Goal: Task Accomplishment & Management: Use online tool/utility

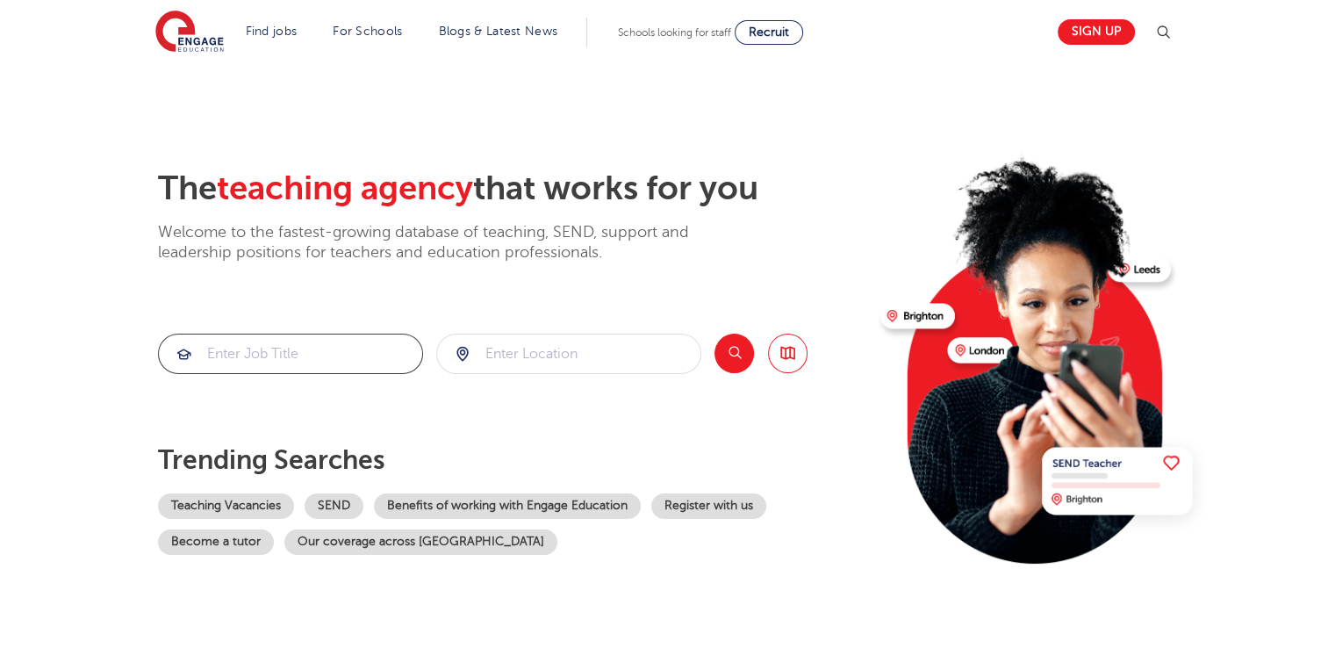
click at [274, 342] on input "search" at bounding box center [290, 353] width 263 height 39
type input "e"
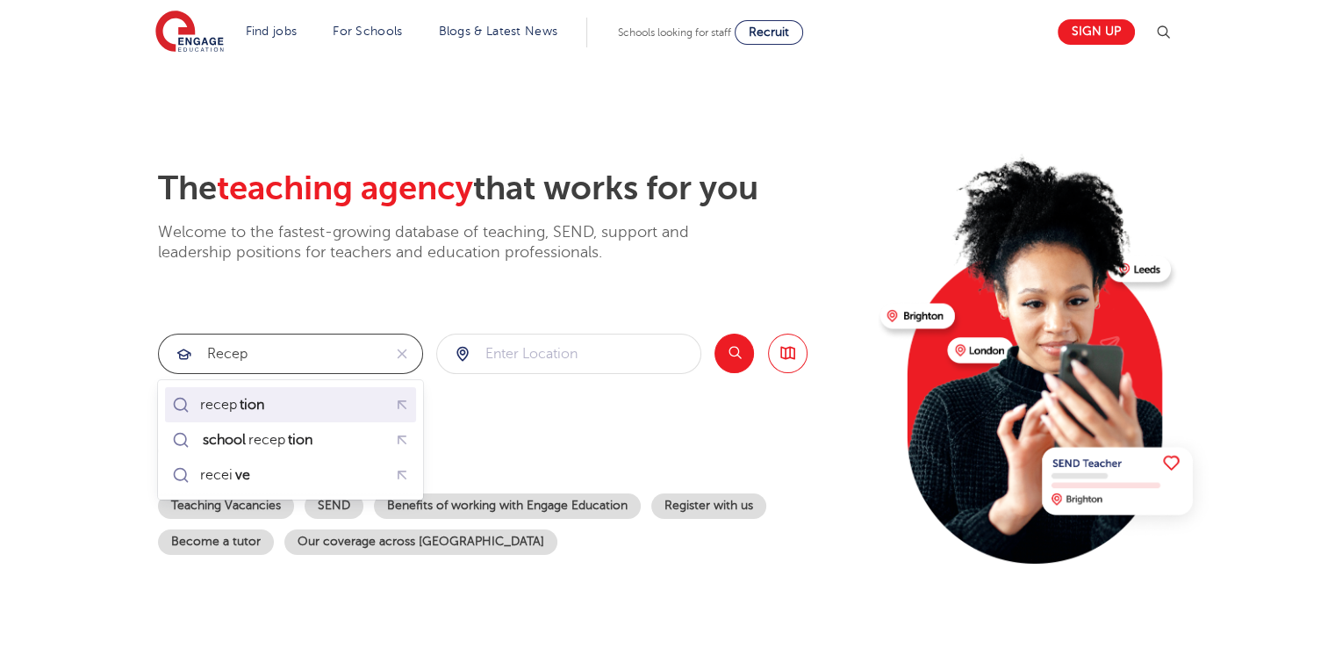
click at [242, 390] on li "recep tion" at bounding box center [290, 404] width 251 height 35
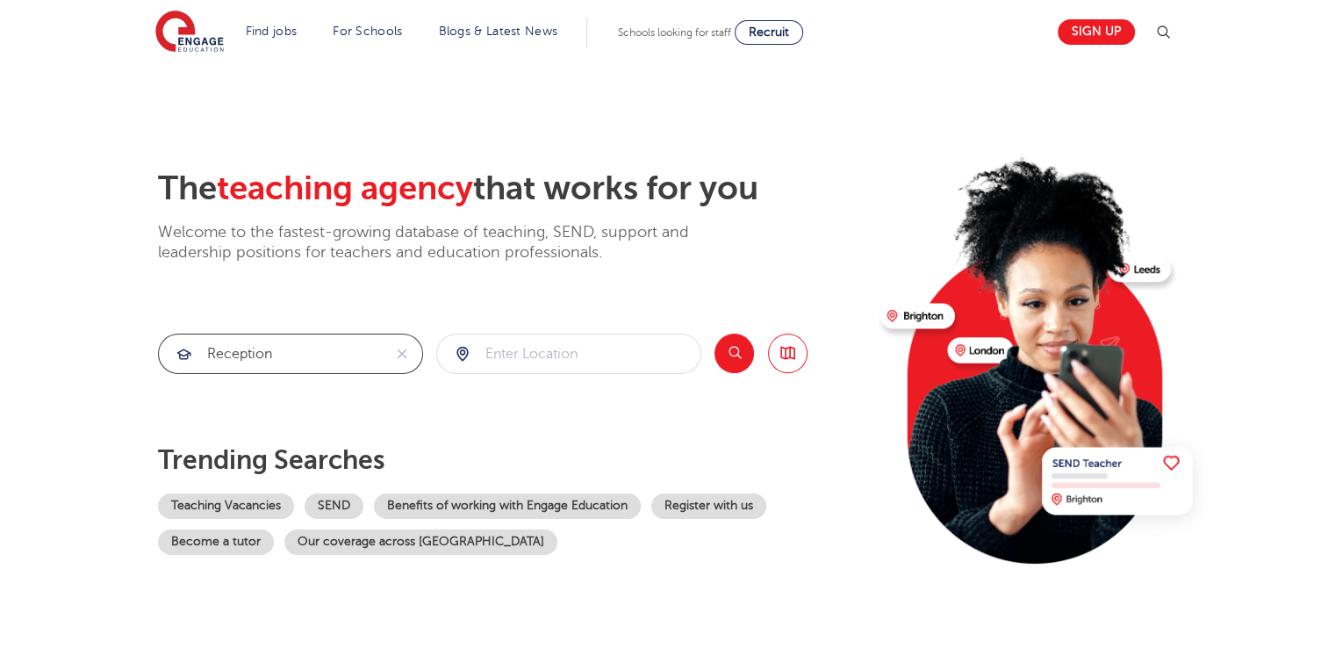
type input "reception"
click at [519, 365] on input "search" at bounding box center [568, 353] width 263 height 39
click button "Submit" at bounding box center [0, 0] width 0 height 0
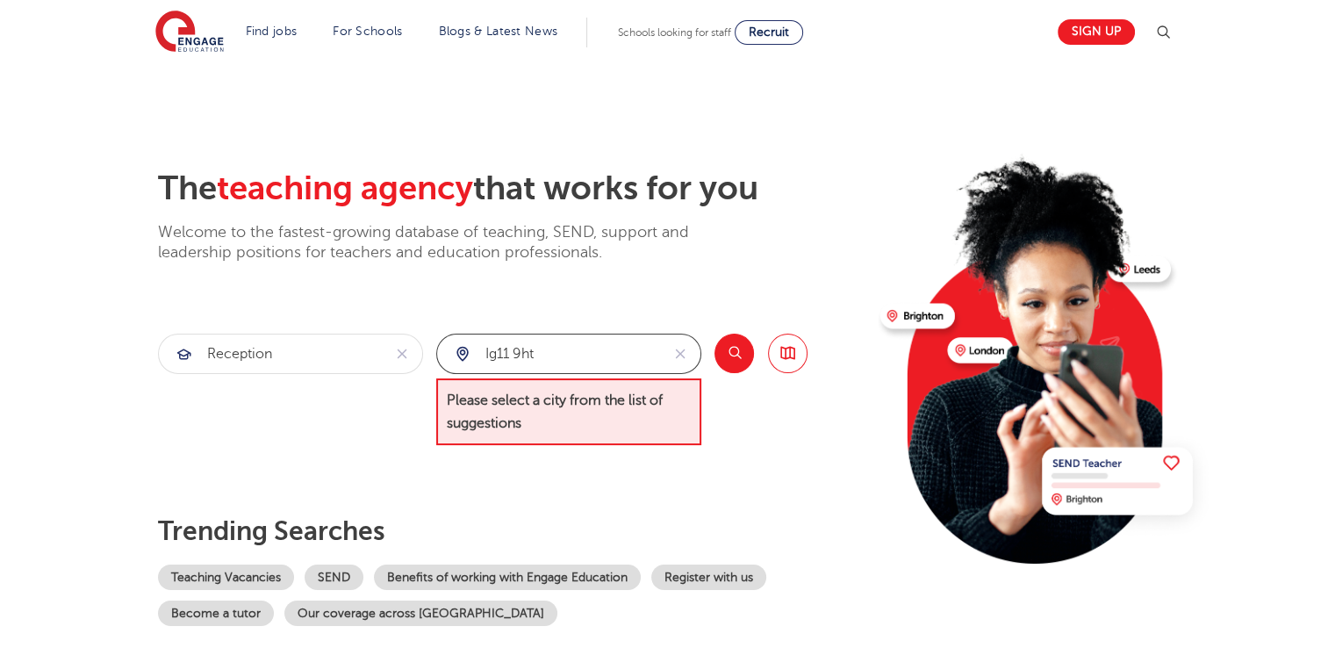
click at [519, 365] on input "ig11 9ht" at bounding box center [548, 353] width 223 height 39
type input "i"
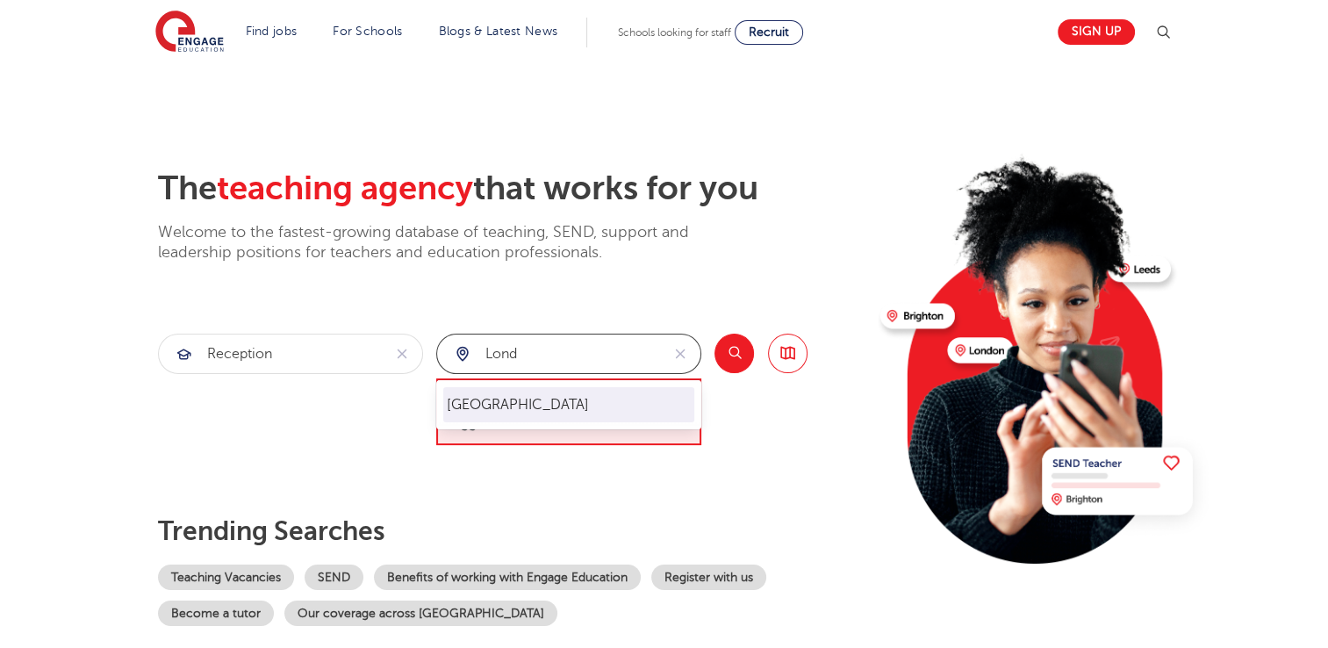
click at [498, 413] on li "[GEOGRAPHIC_DATA]" at bounding box center [568, 404] width 251 height 35
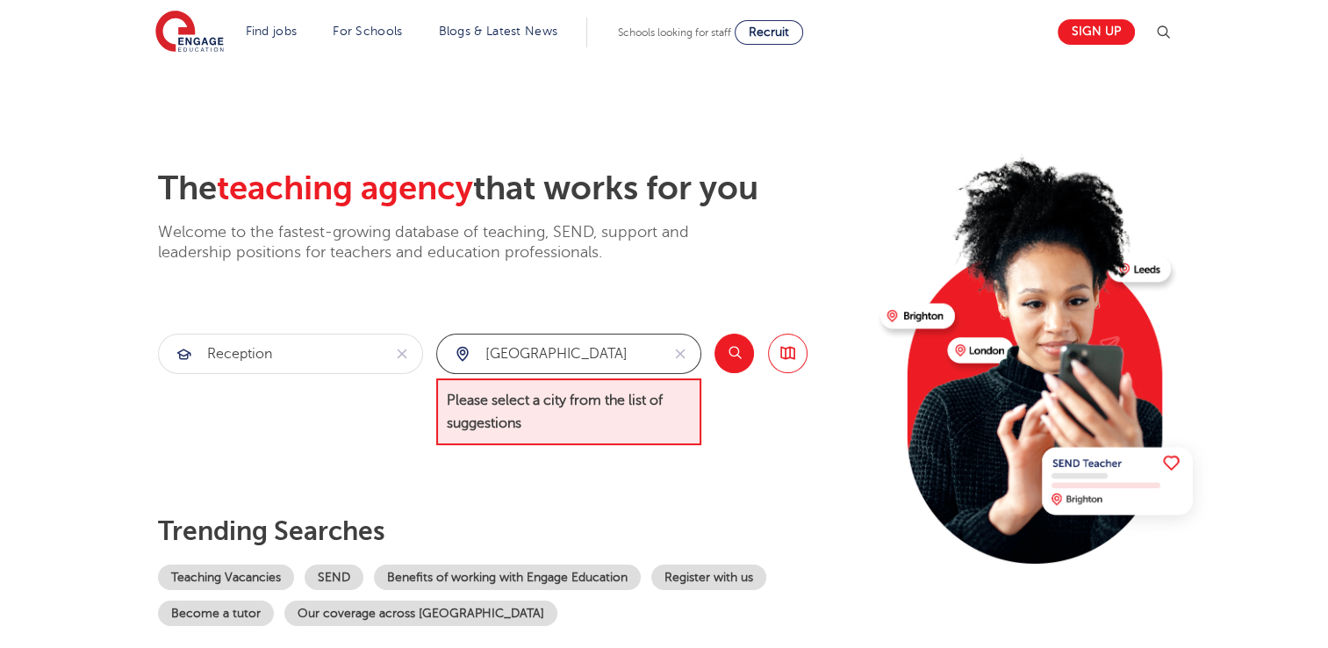
type input "[GEOGRAPHIC_DATA]"
click at [743, 348] on button "Search" at bounding box center [733, 353] width 39 height 39
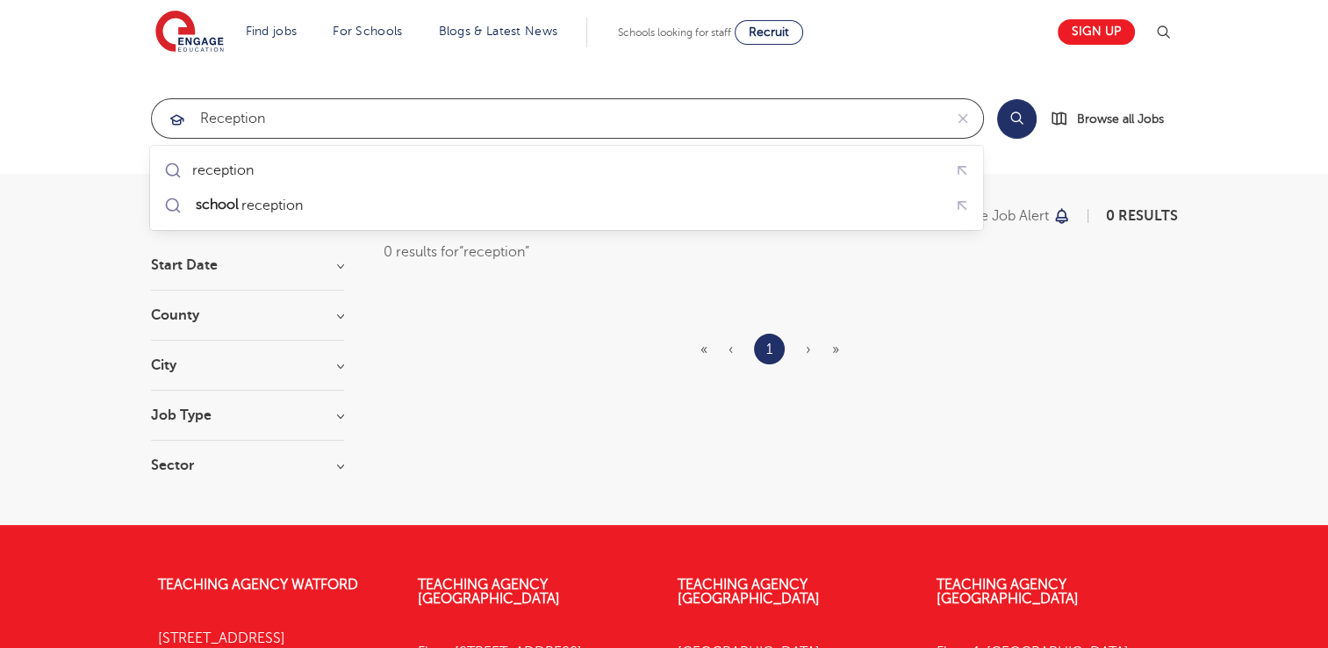
click at [299, 124] on input "reception" at bounding box center [547, 118] width 791 height 39
type input "r"
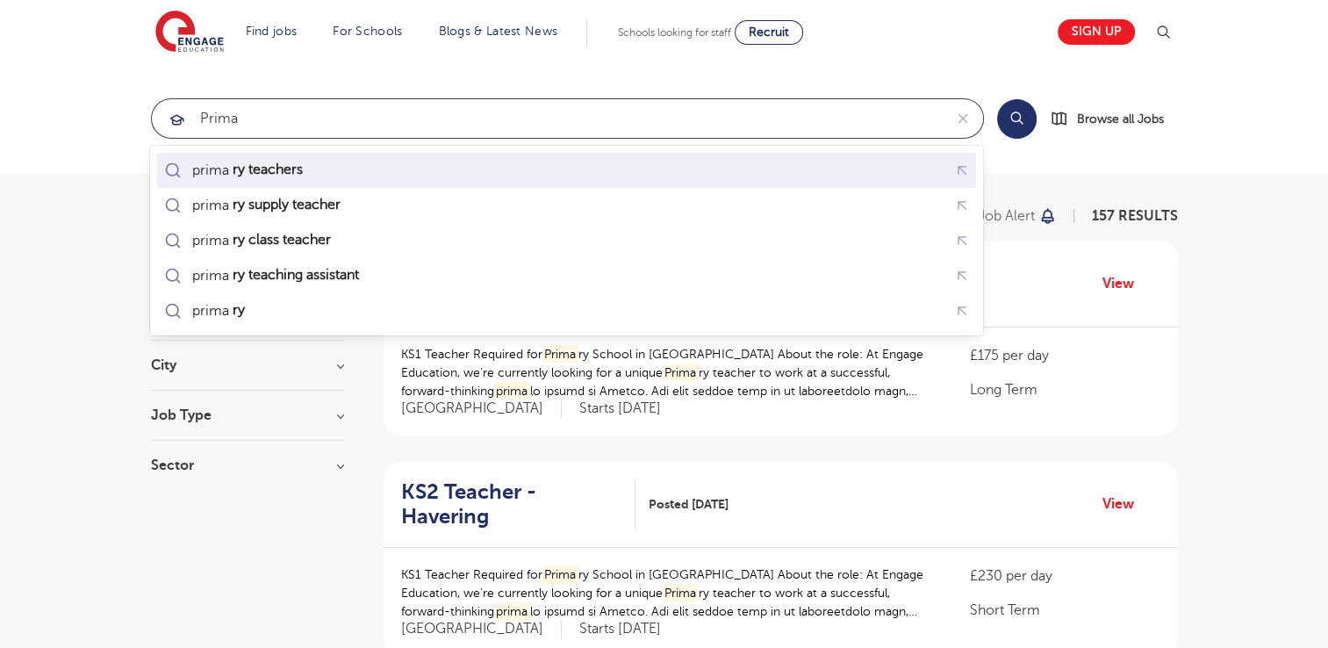
click at [278, 154] on li "prima ry teachers" at bounding box center [566, 170] width 819 height 35
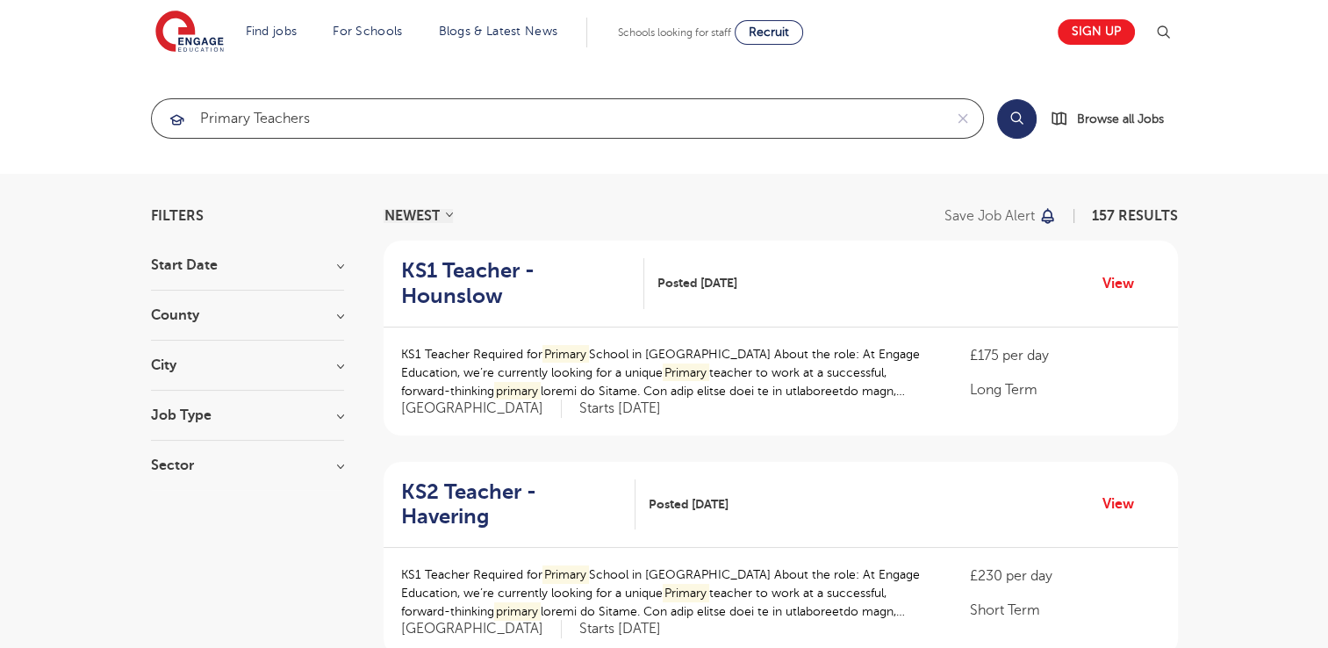
type input "primary teachers"
click at [1012, 122] on button "Search" at bounding box center [1016, 118] width 39 height 39
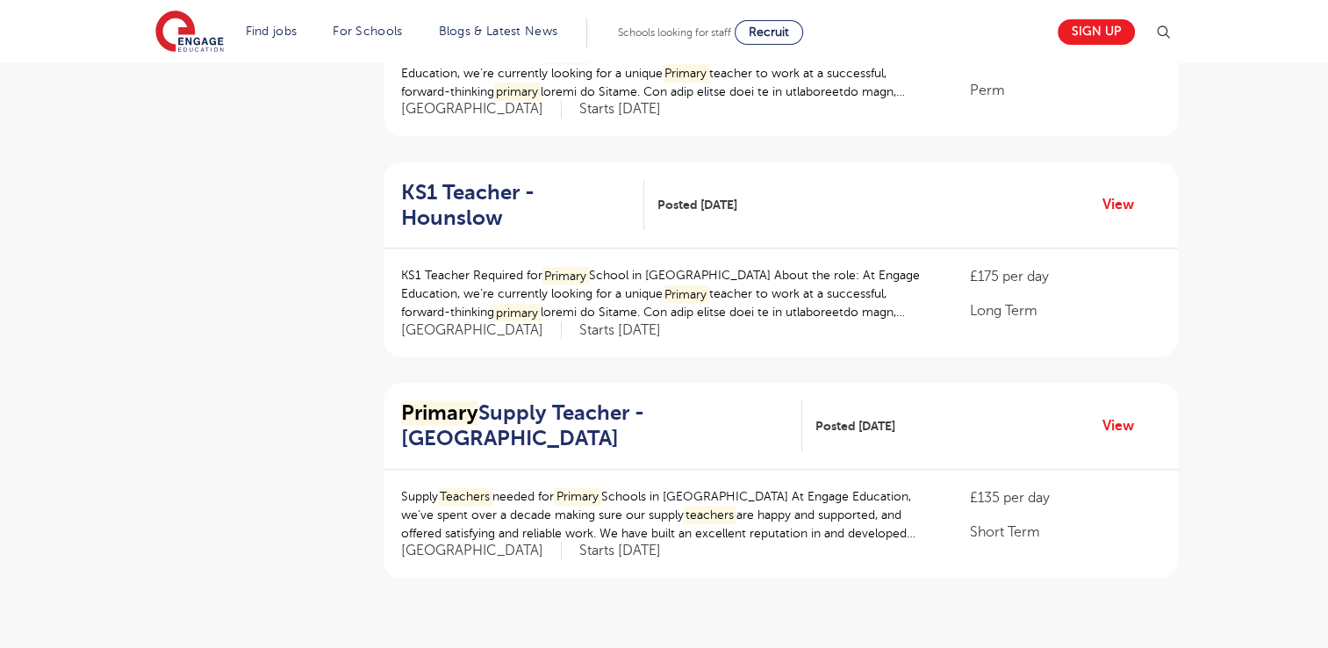
scroll to position [1852, 0]
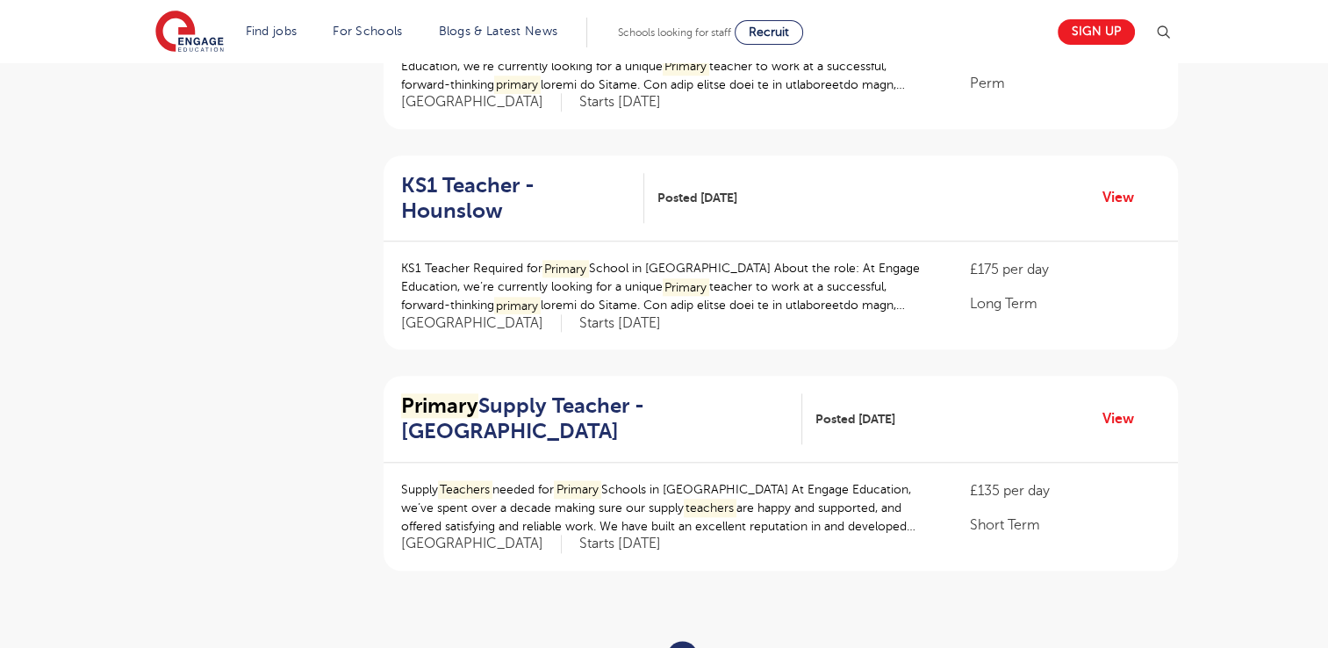
click at [721, 647] on link "2" at bounding box center [723, 656] width 8 height 16
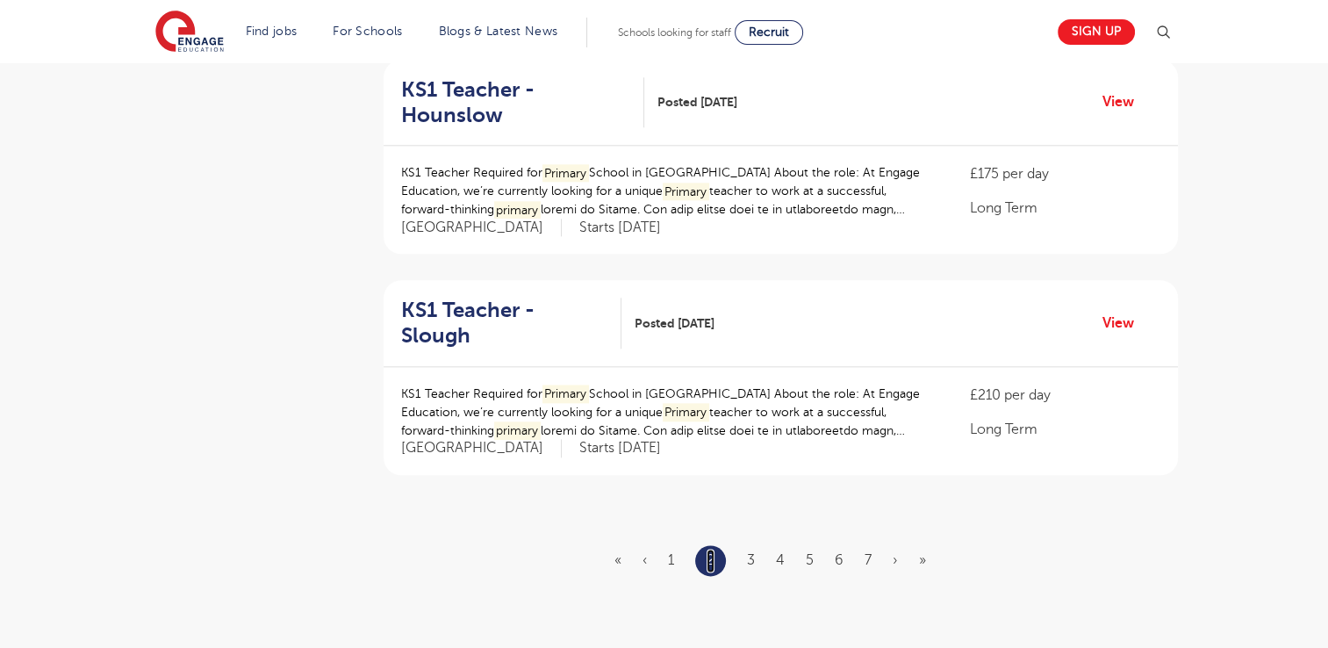
scroll to position [1961, 0]
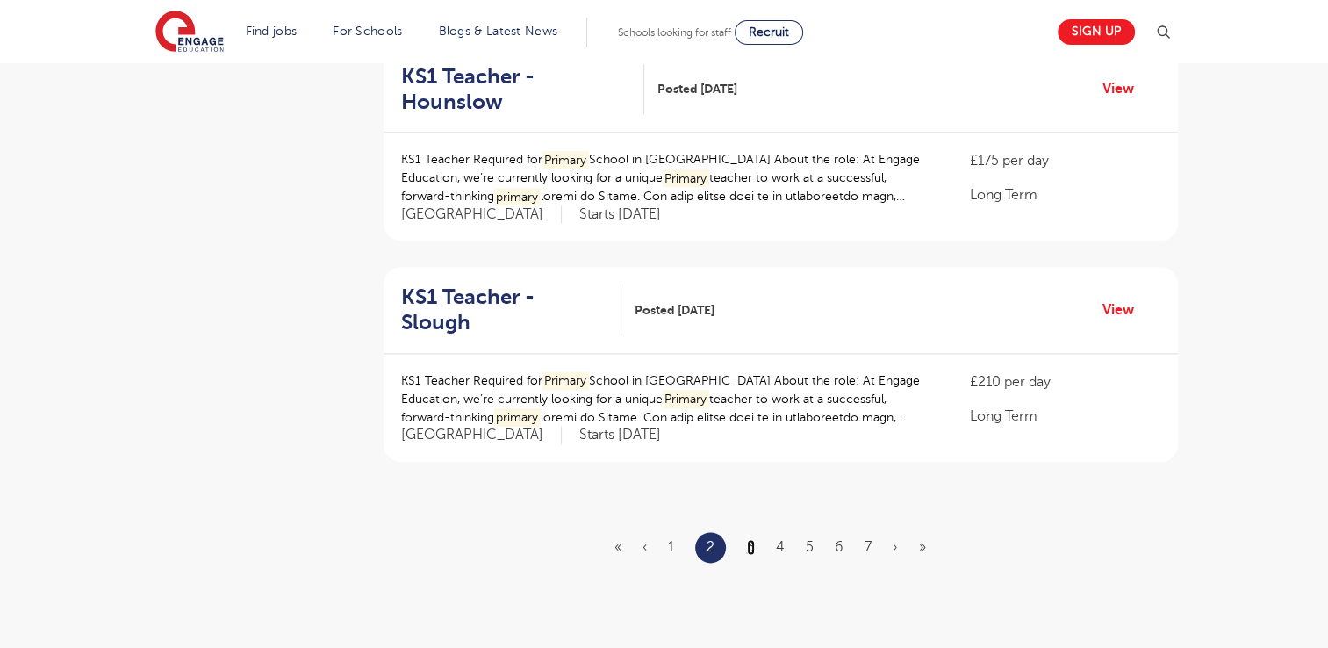
click at [747, 539] on link "3" at bounding box center [751, 547] width 8 height 16
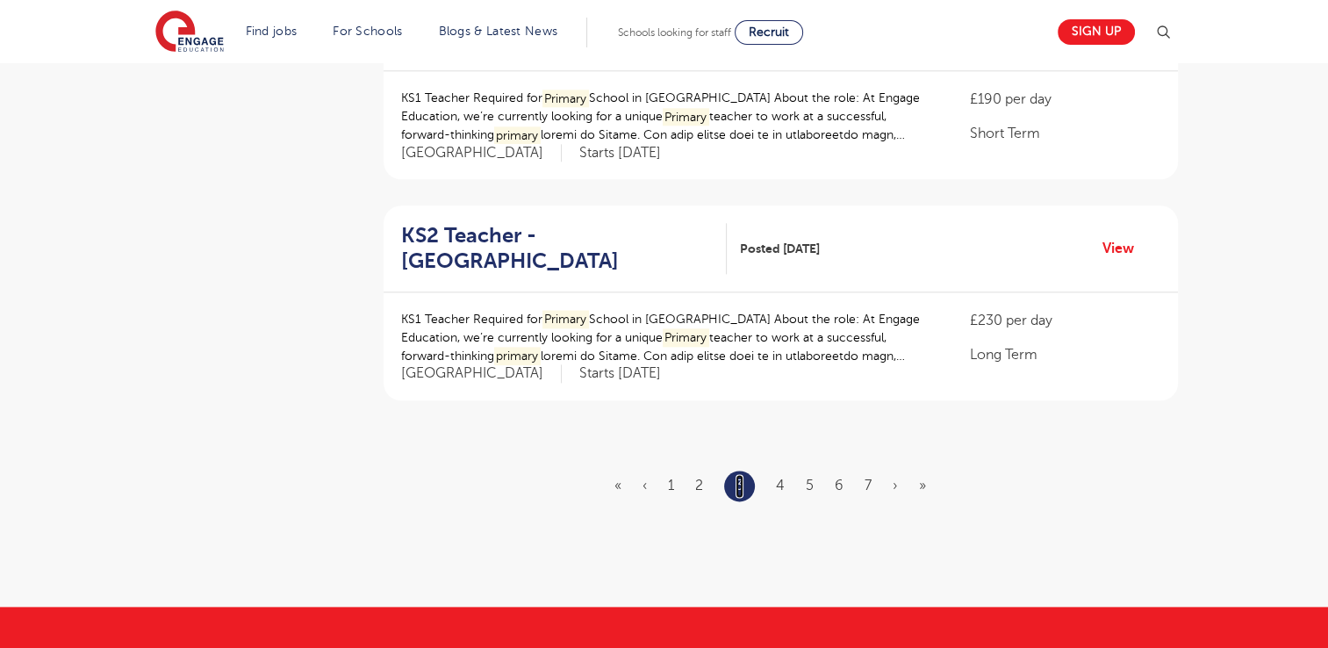
scroll to position [2012, 0]
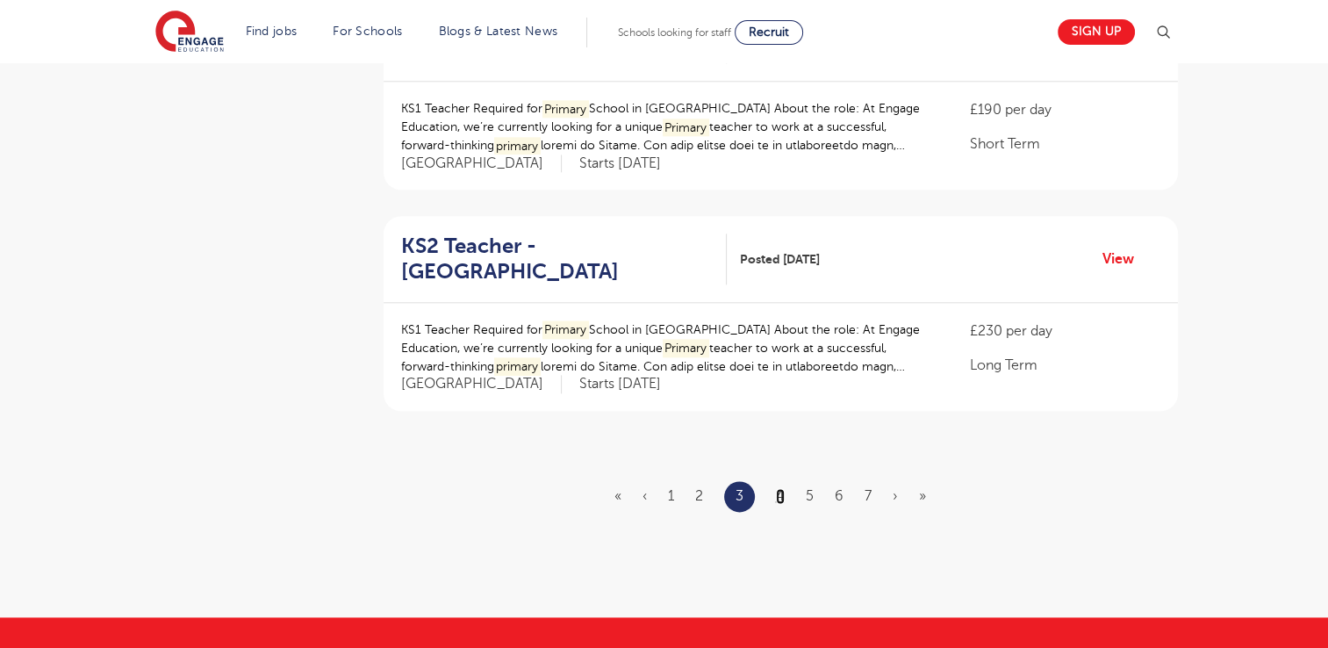
click at [783, 488] on link "4" at bounding box center [780, 496] width 9 height 16
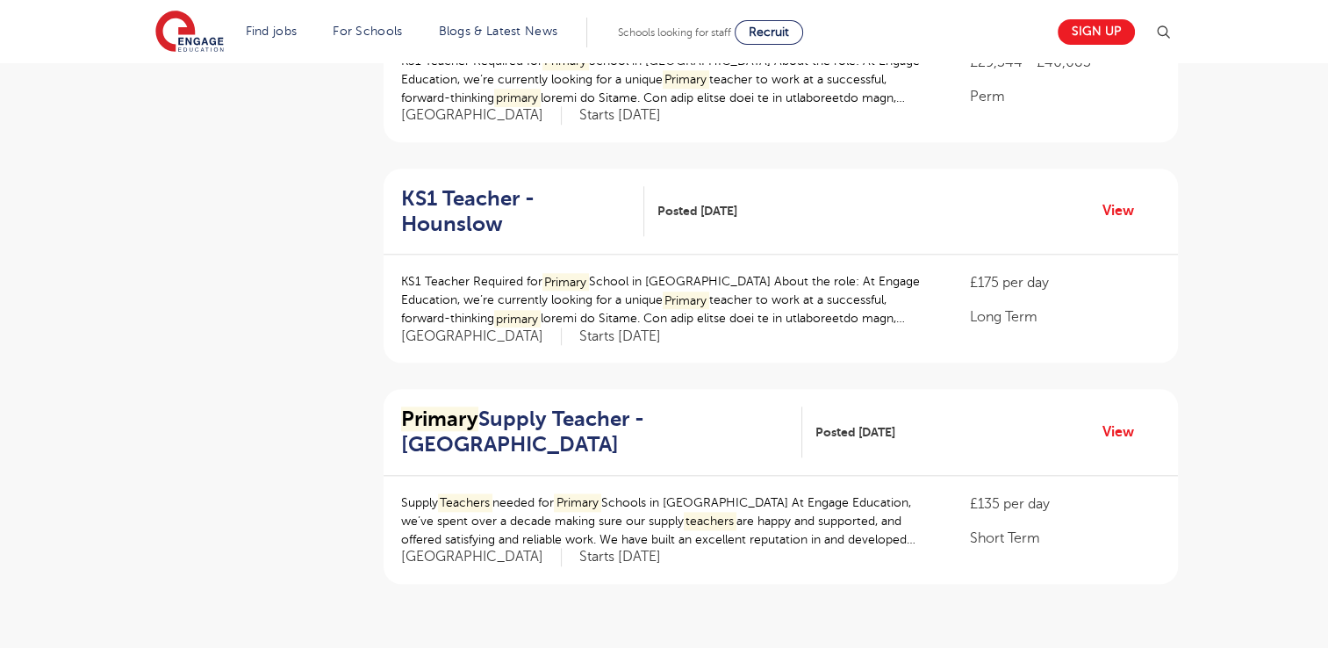
scroll to position [1846, 0]
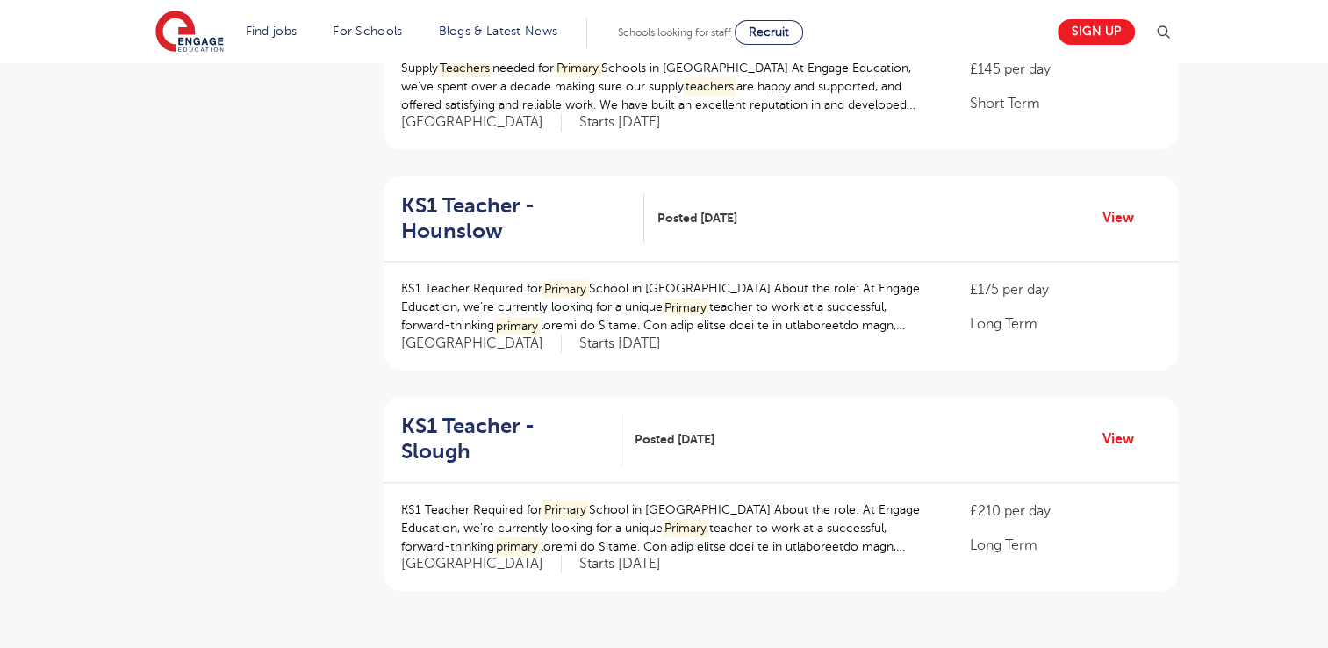
scroll to position [1805, 0]
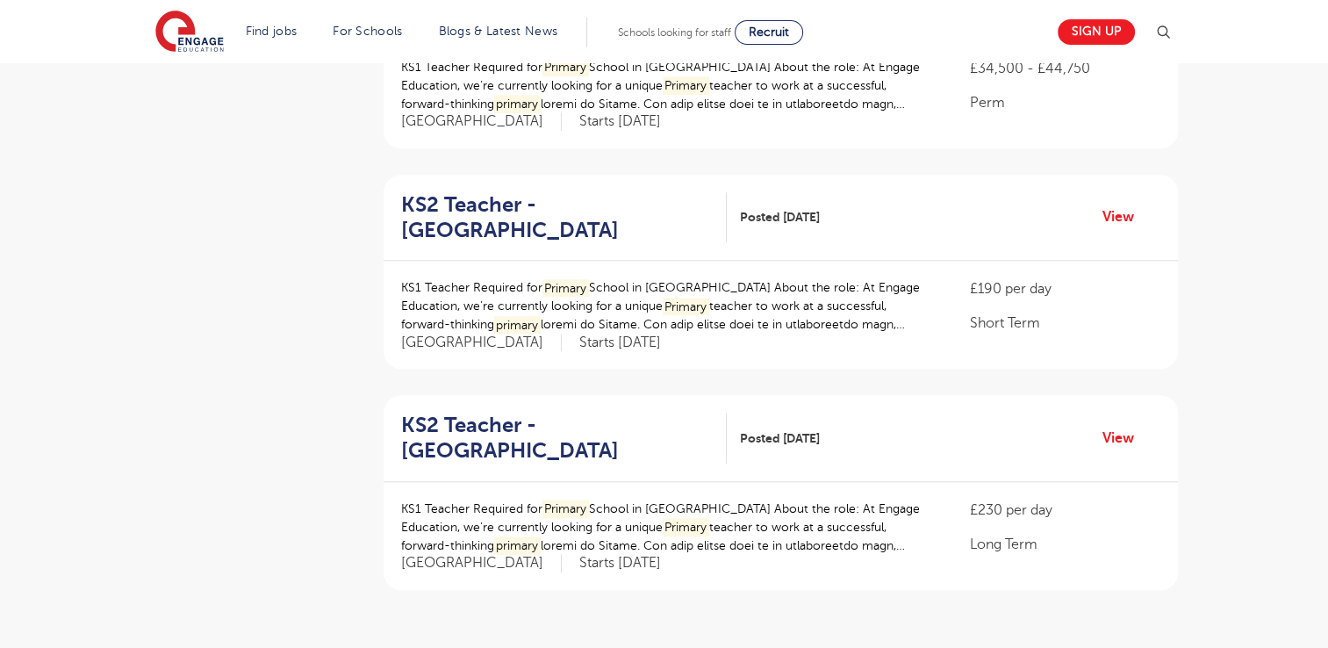
scroll to position [1875, 0]
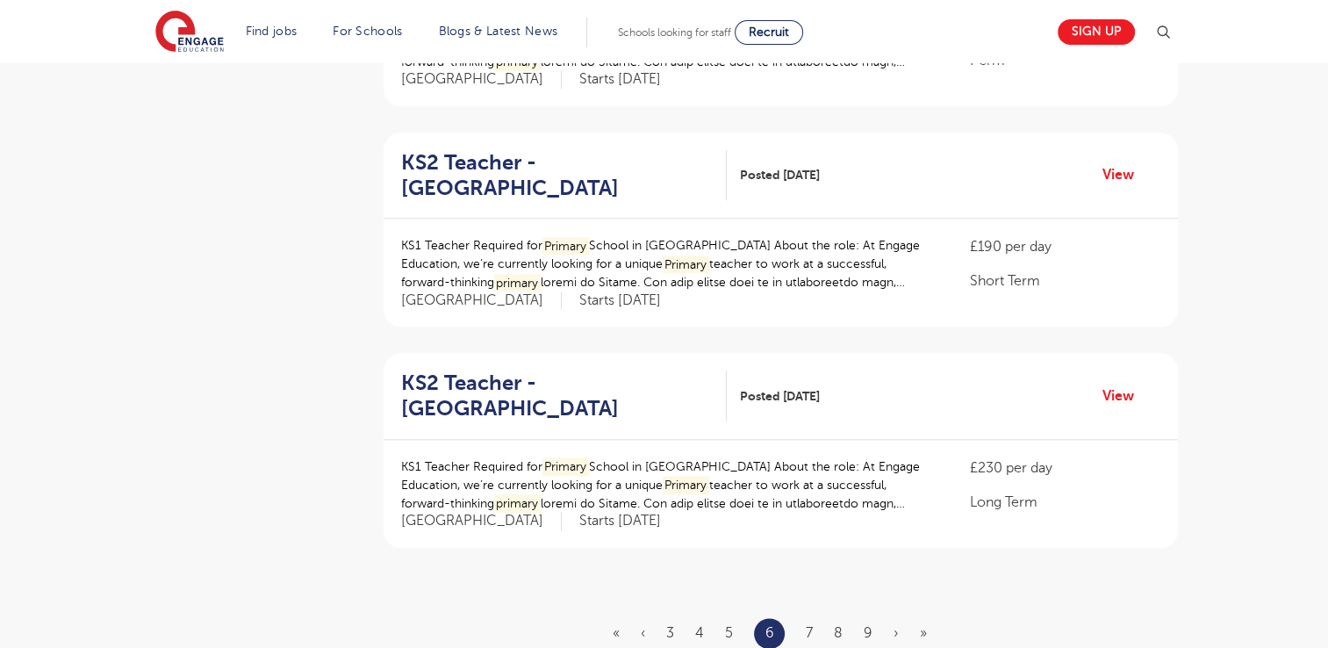
click at [803, 618] on ul "« ‹ 3 4 5 6 7 8 9 › »" at bounding box center [780, 633] width 335 height 31
click at [805, 618] on ul "« ‹ 3 4 5 6 7 8 9 › »" at bounding box center [780, 633] width 335 height 31
click at [807, 625] on link "7" at bounding box center [809, 633] width 7 height 16
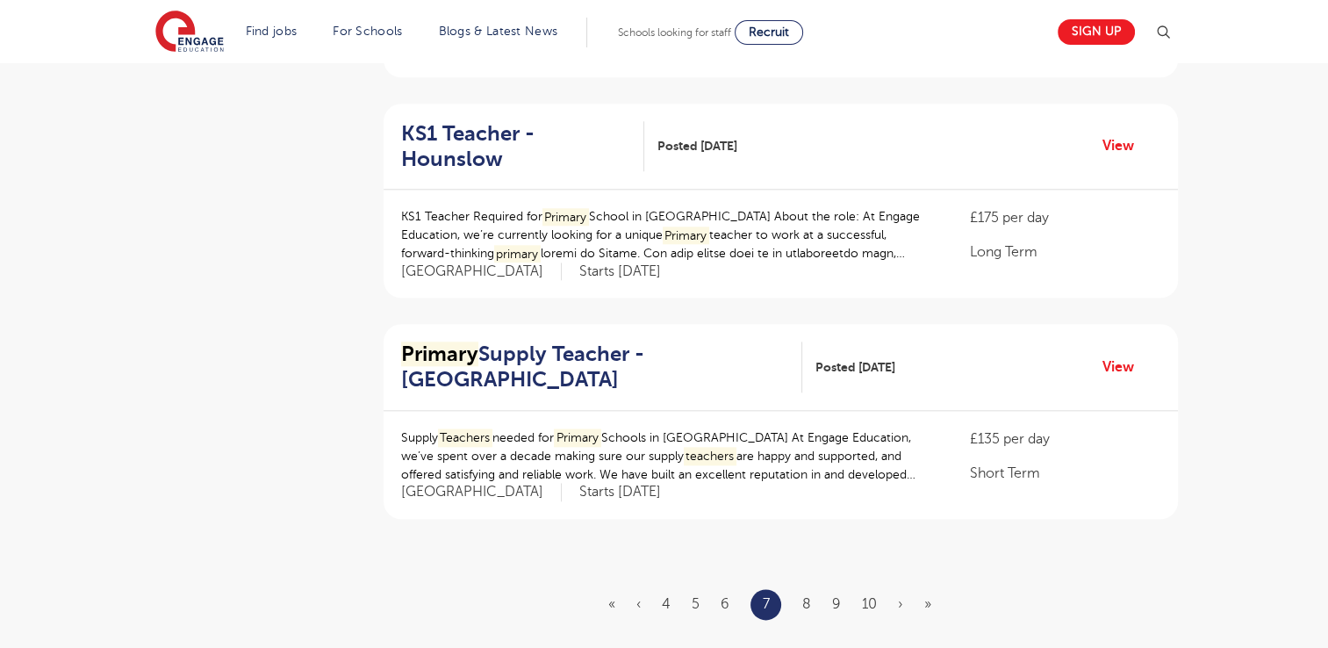
scroll to position [1927, 0]
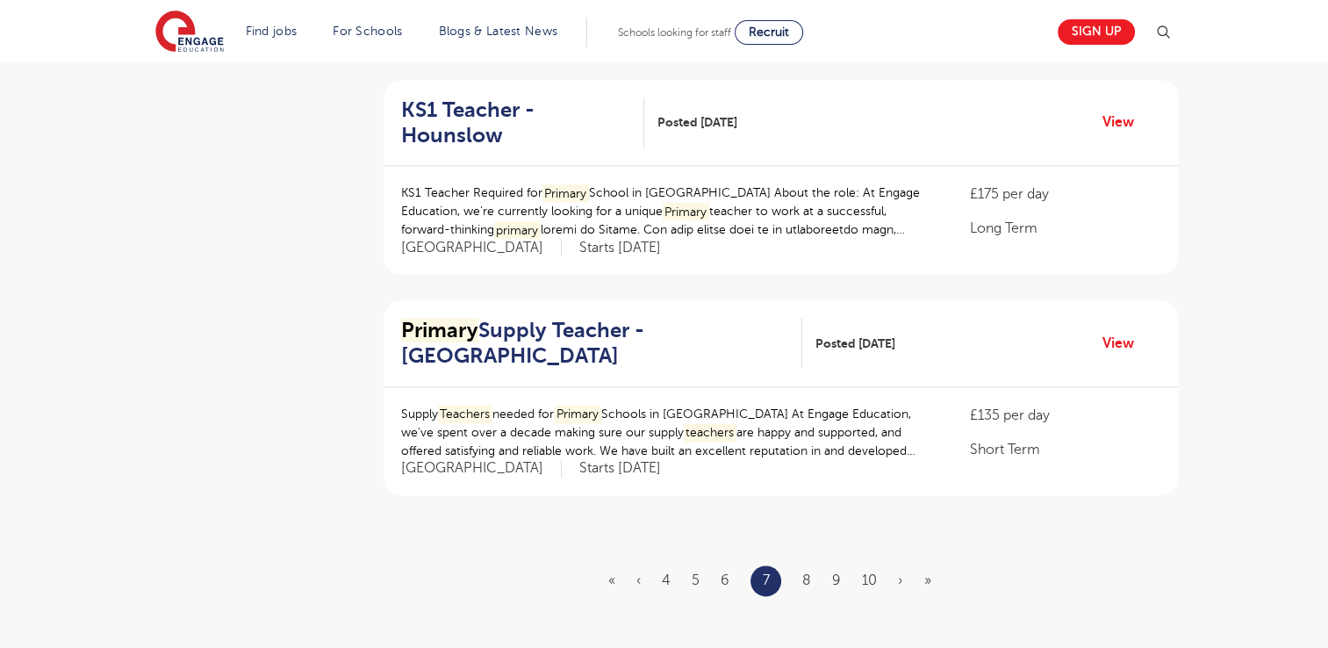
click at [811, 565] on ul "« ‹ 4 5 6 7 8 9 10 › »" at bounding box center [780, 580] width 344 height 31
click at [805, 572] on link "8" at bounding box center [806, 580] width 9 height 16
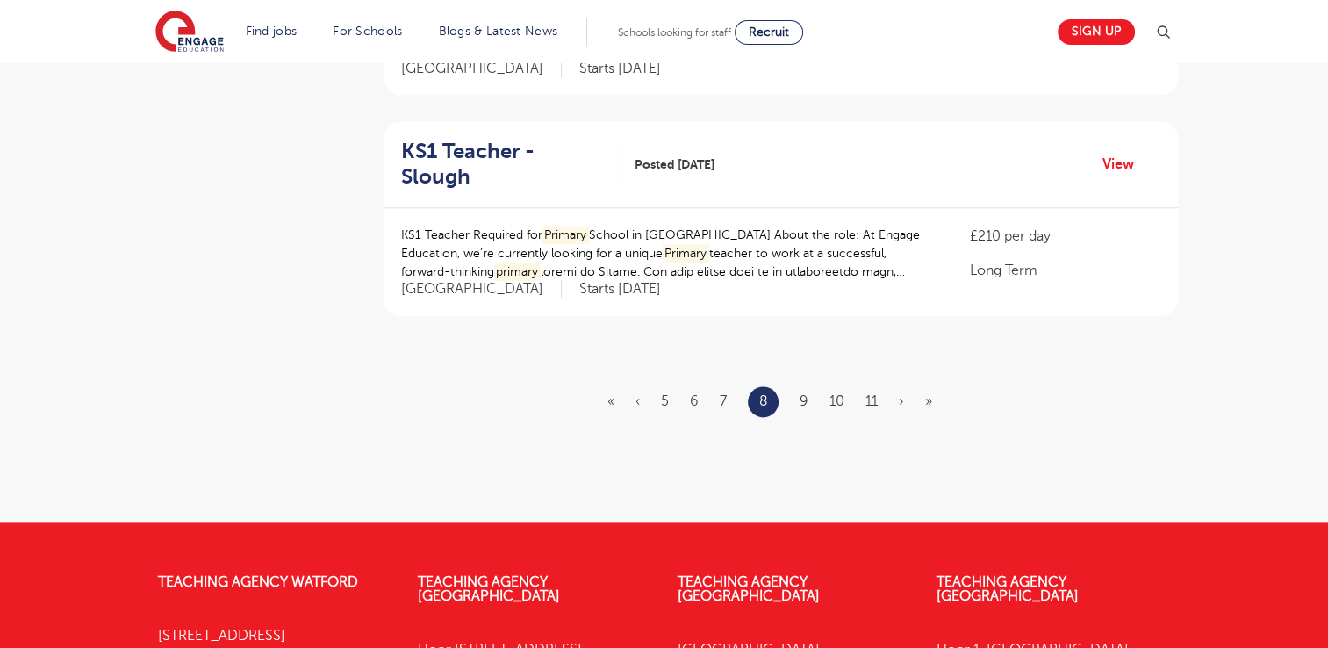
scroll to position [2110, 0]
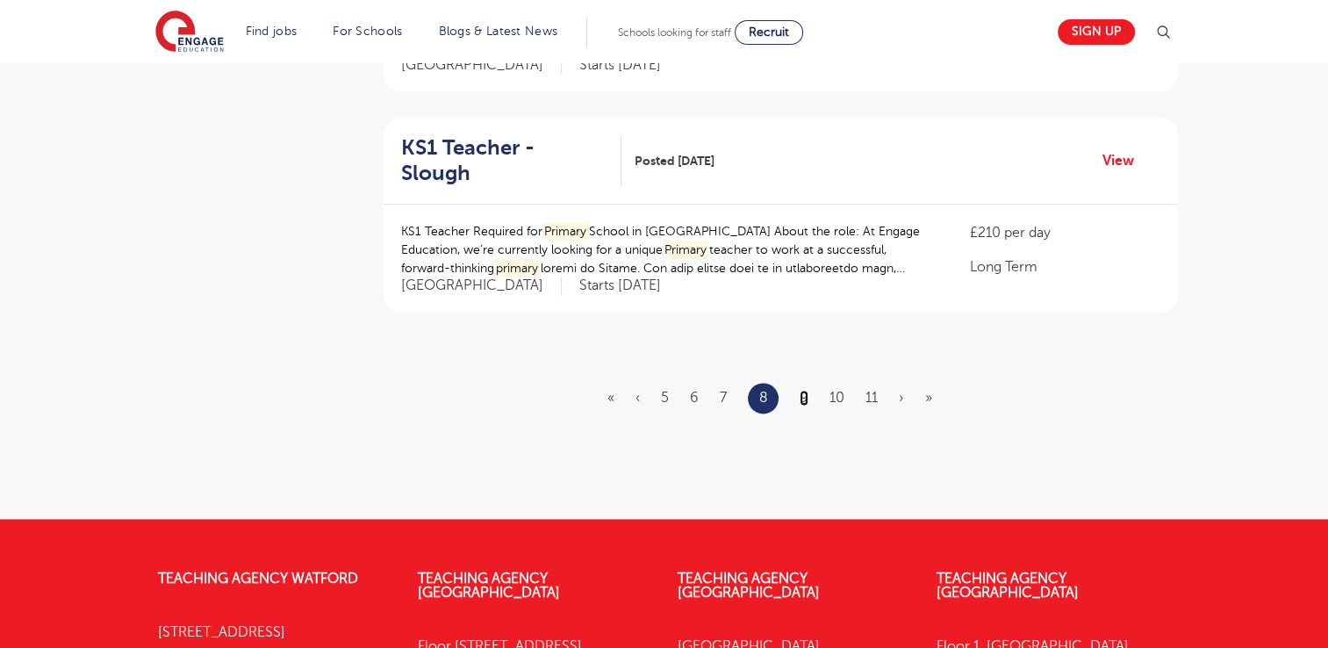
click at [804, 390] on link "9" at bounding box center [804, 398] width 9 height 16
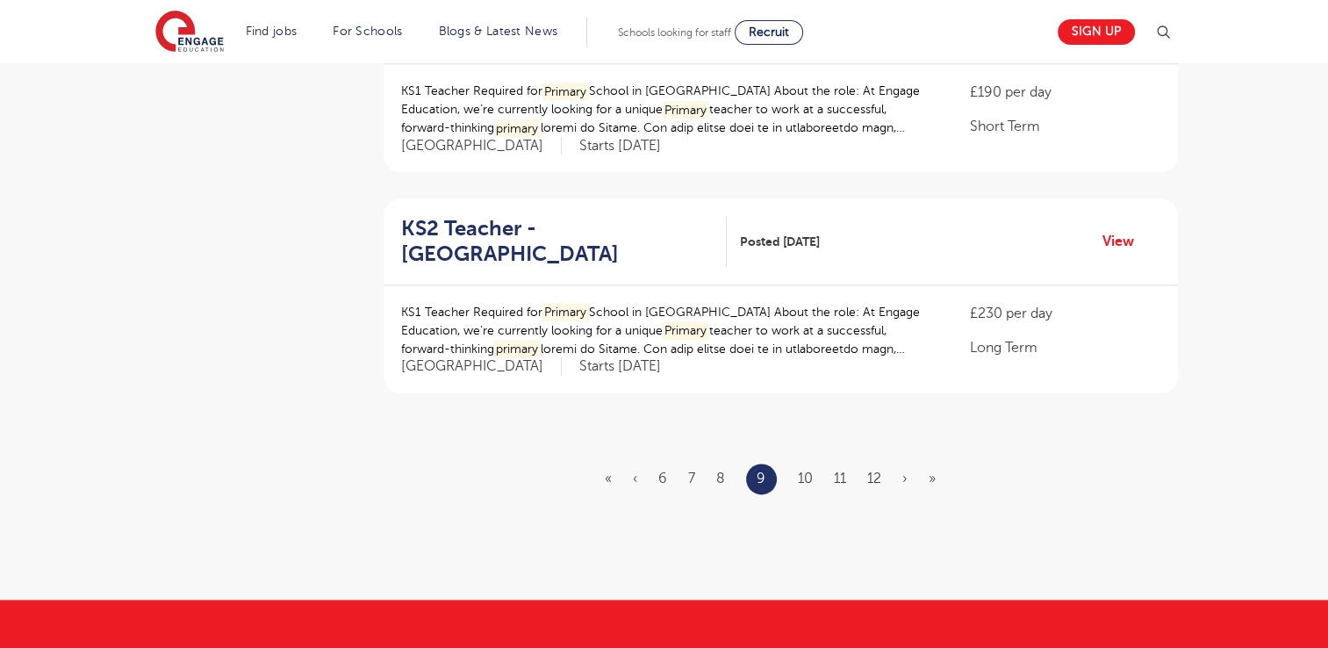
scroll to position [2019, 0]
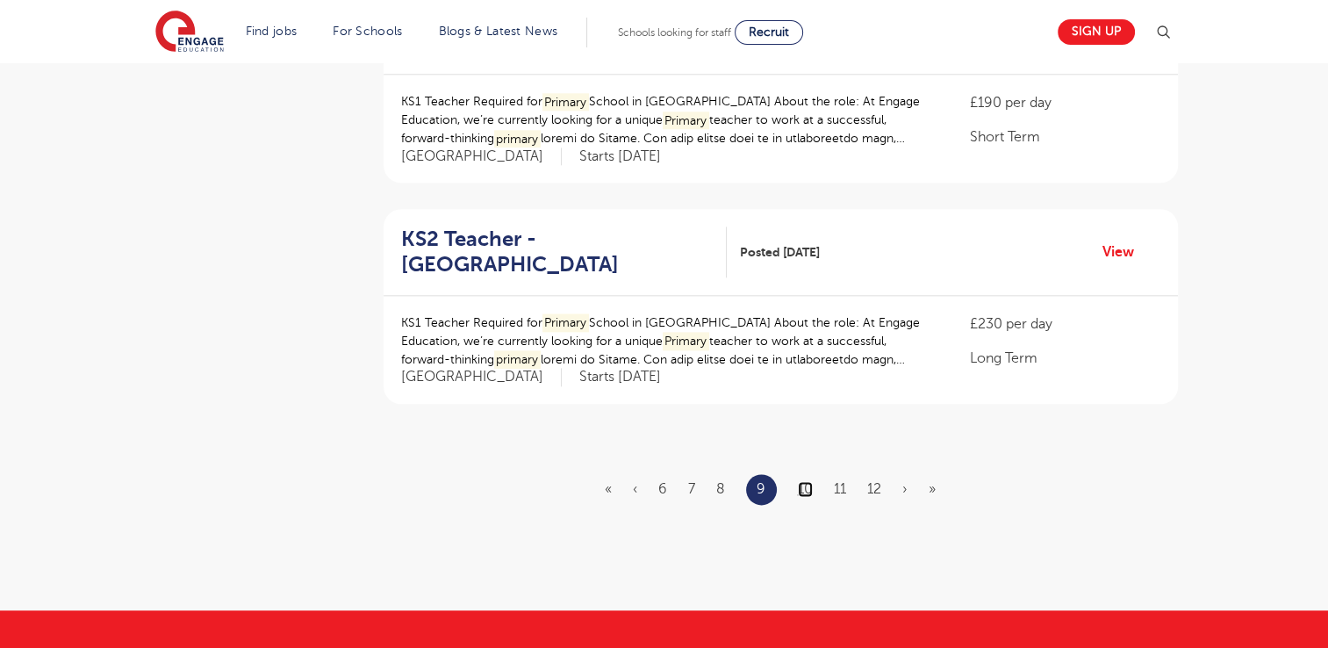
click at [808, 481] on link "10" at bounding box center [805, 489] width 15 height 16
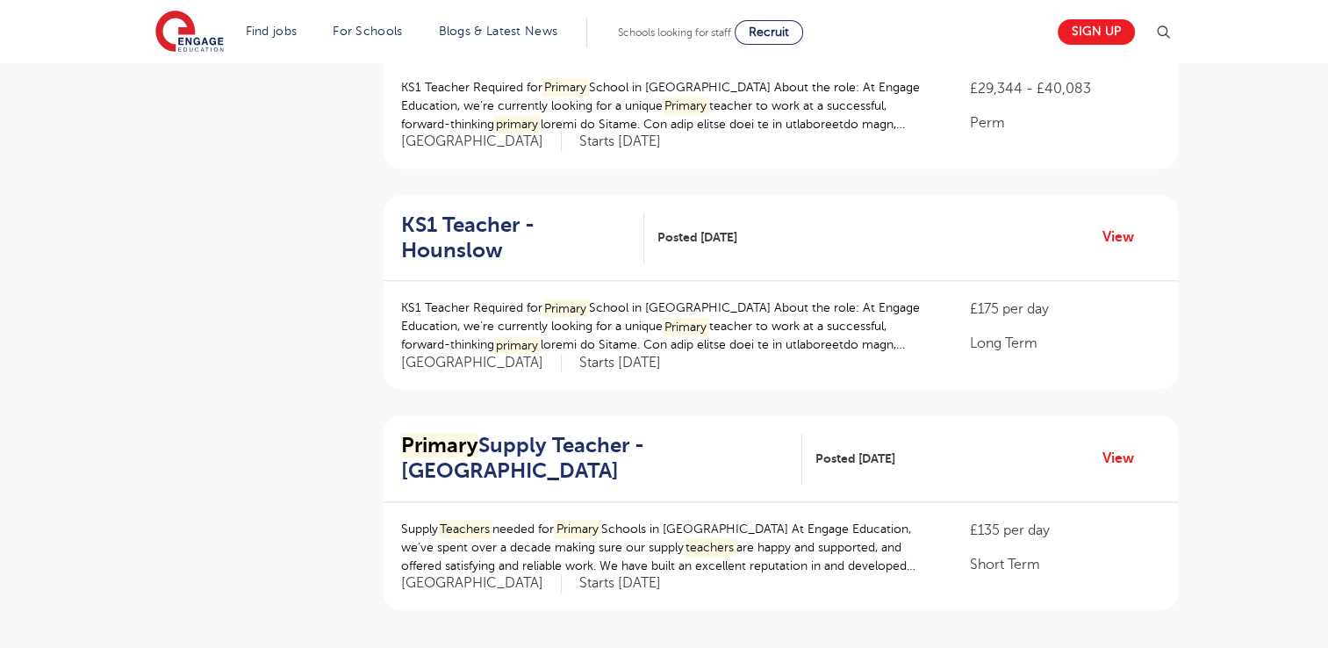
scroll to position [1819, 0]
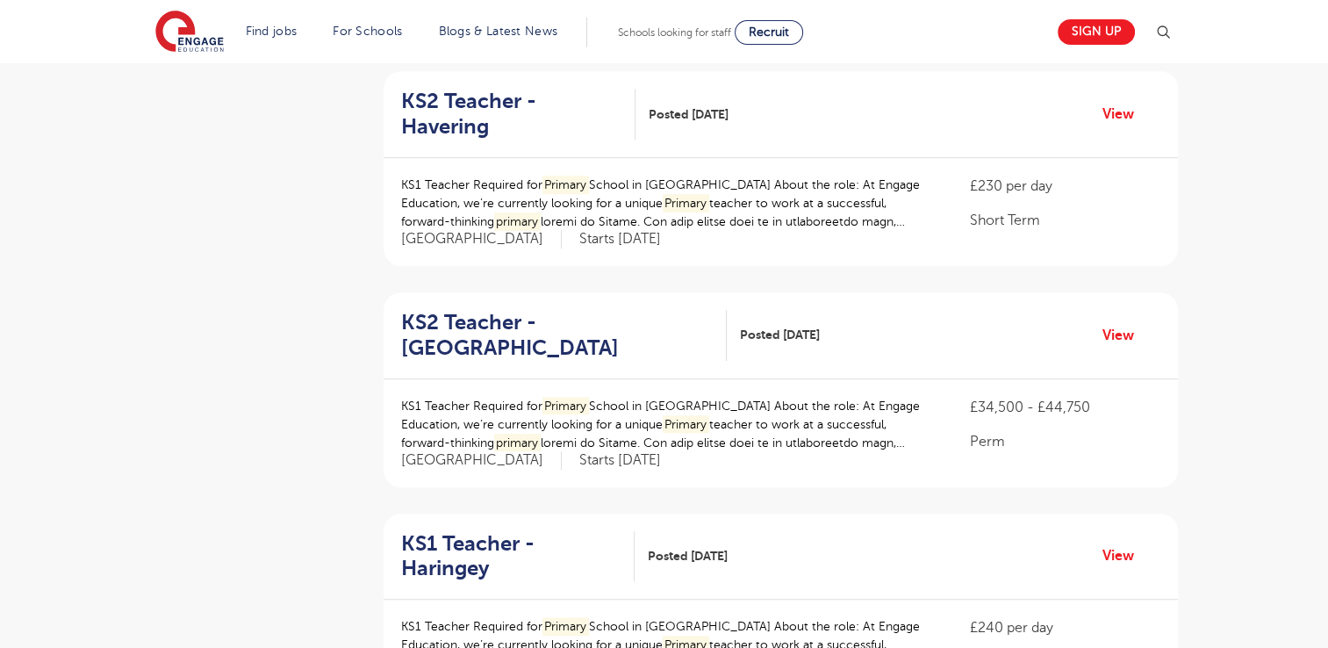
scroll to position [1062, 0]
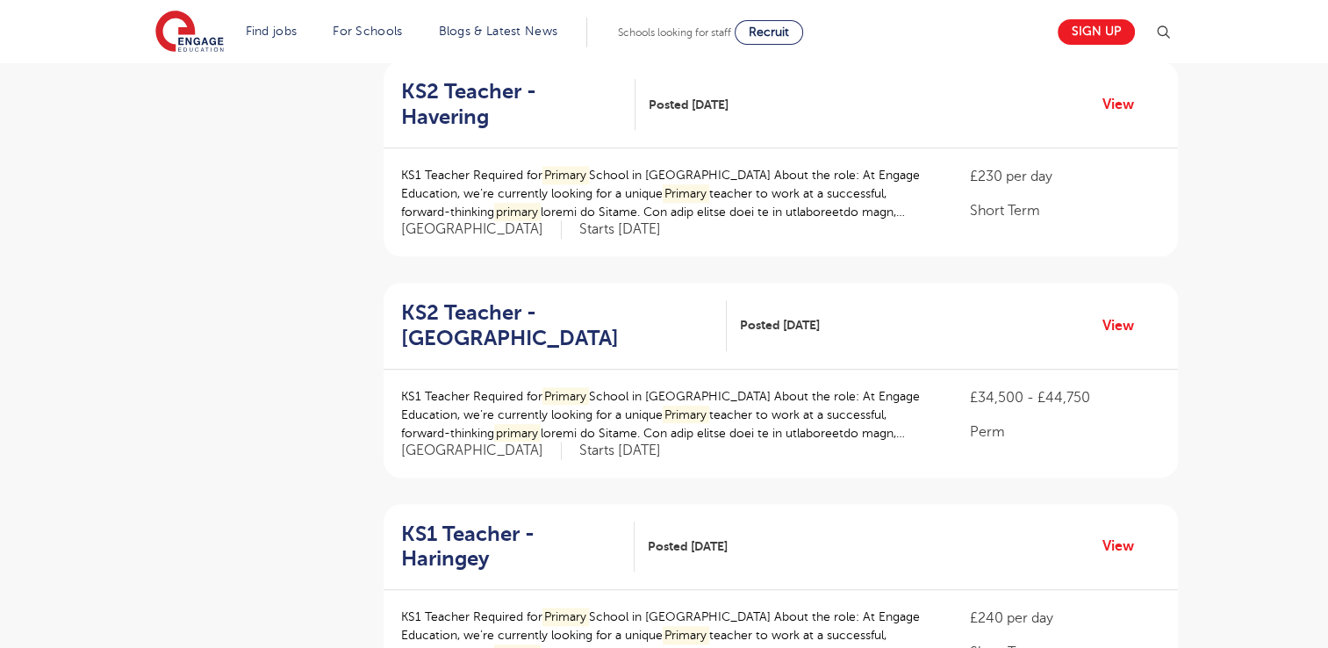
drag, startPoint x: 1306, startPoint y: 283, endPoint x: 1306, endPoint y: 307, distance: 23.7
click at [1306, 307] on div "Filters Start Date County London 157 Hertfordshire 45 Leeds 9 Kirklees 8 Calder…" at bounding box center [664, 339] width 1328 height 2455
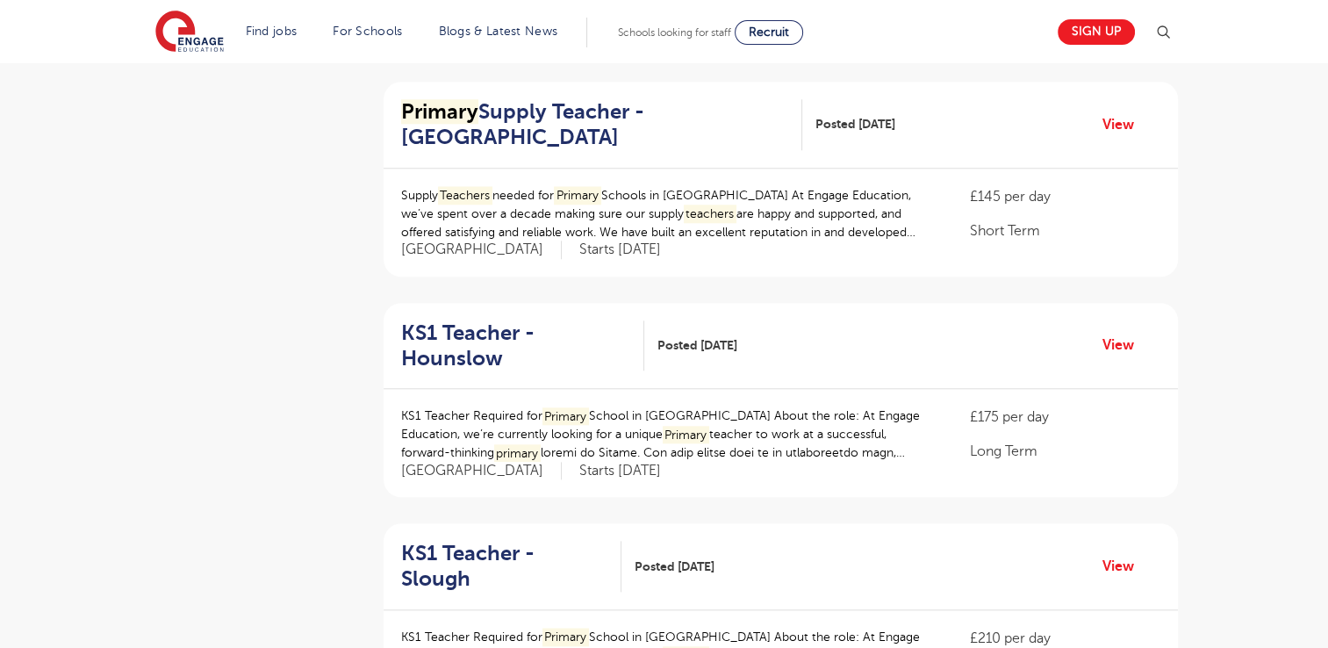
scroll to position [1711, 0]
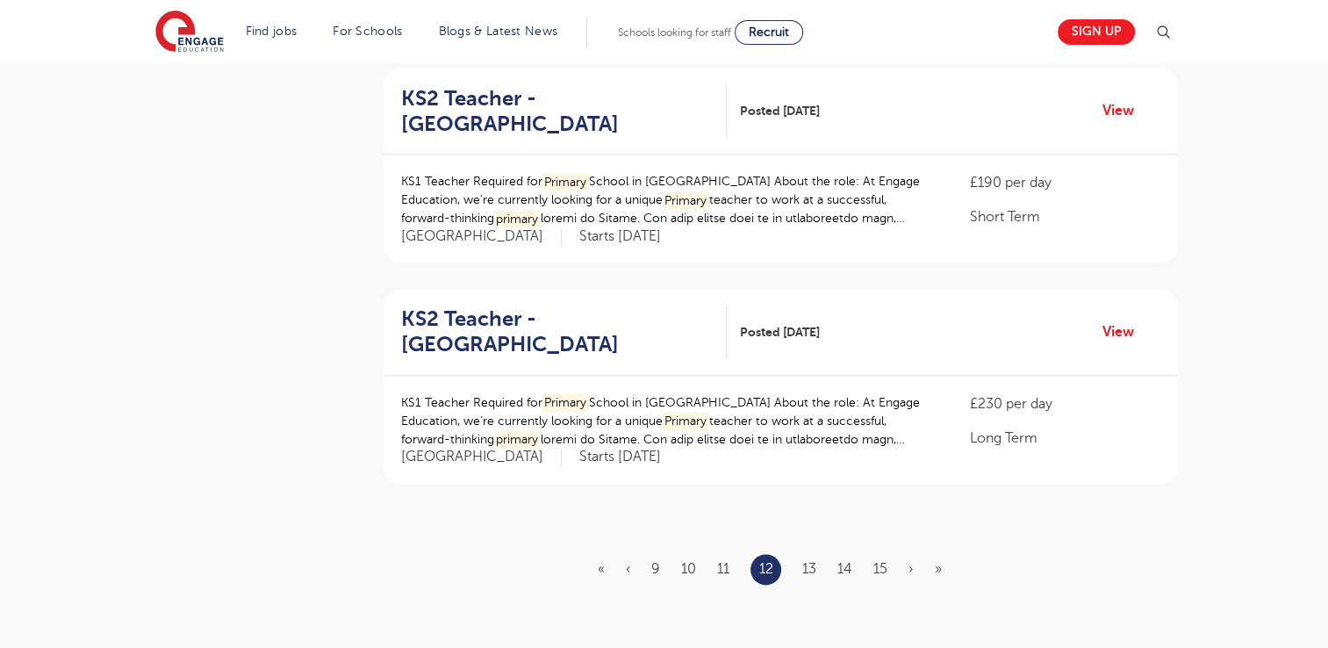
scroll to position [1973, 0]
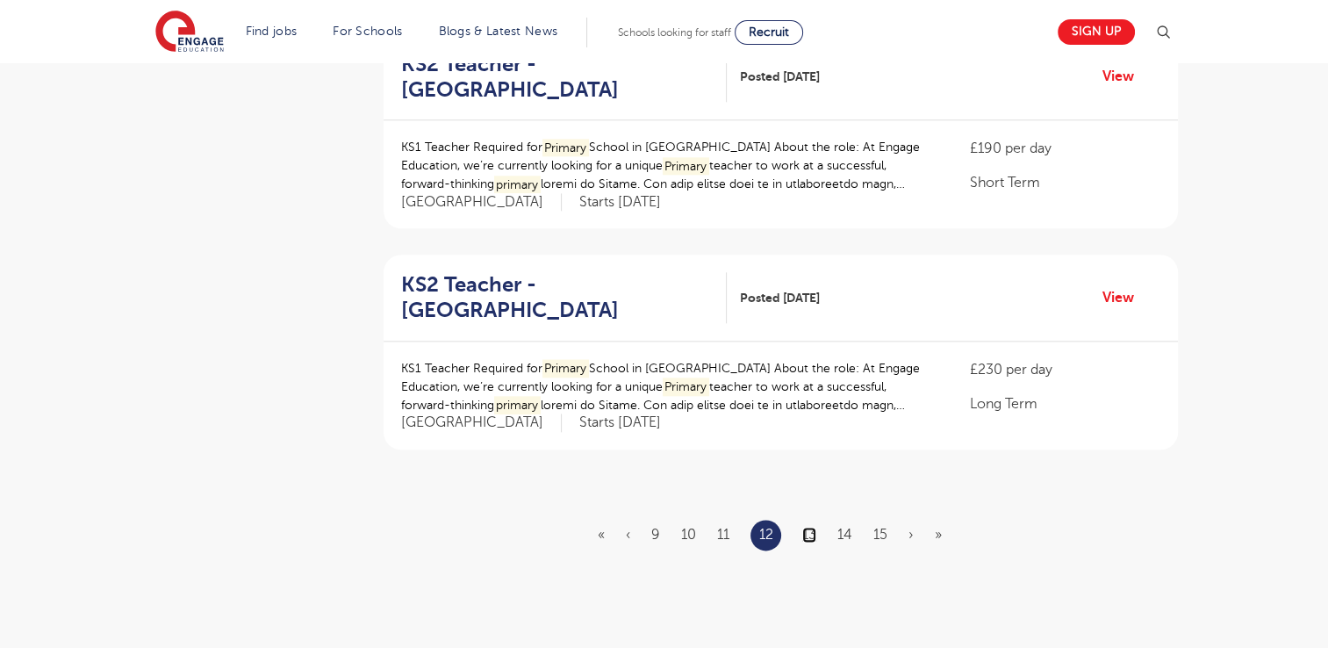
click at [807, 527] on link "13" at bounding box center [809, 535] width 14 height 16
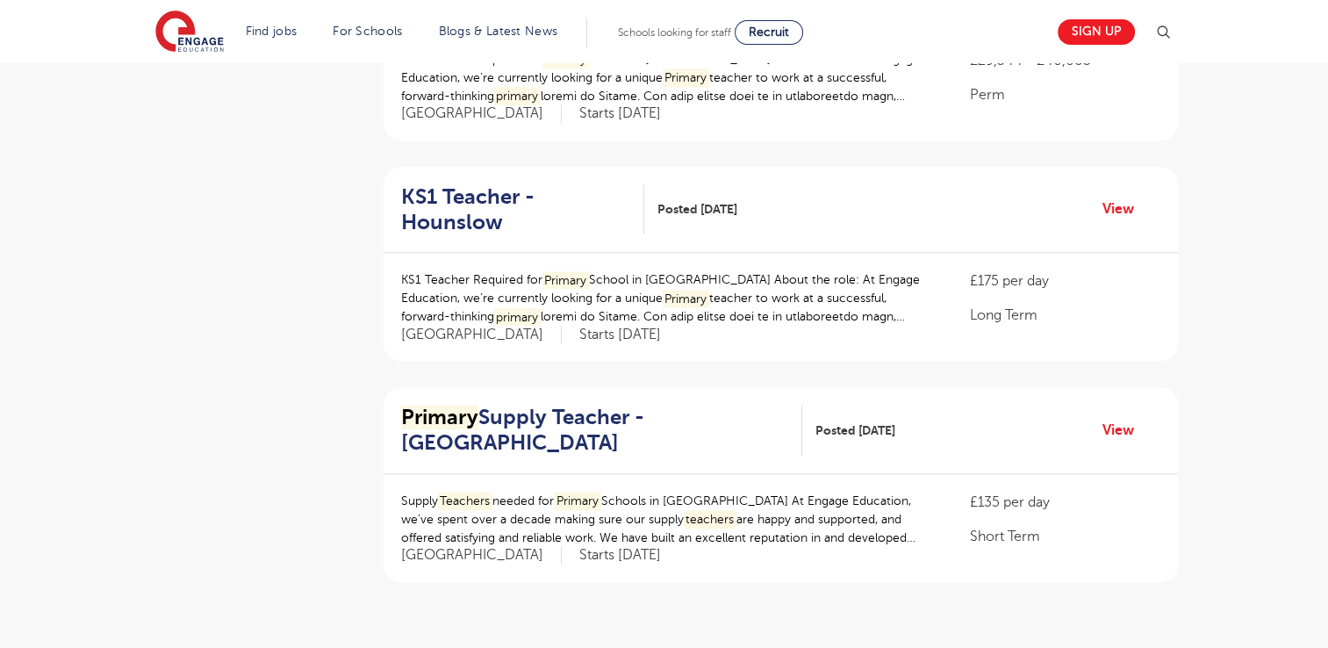
scroll to position [1837, 0]
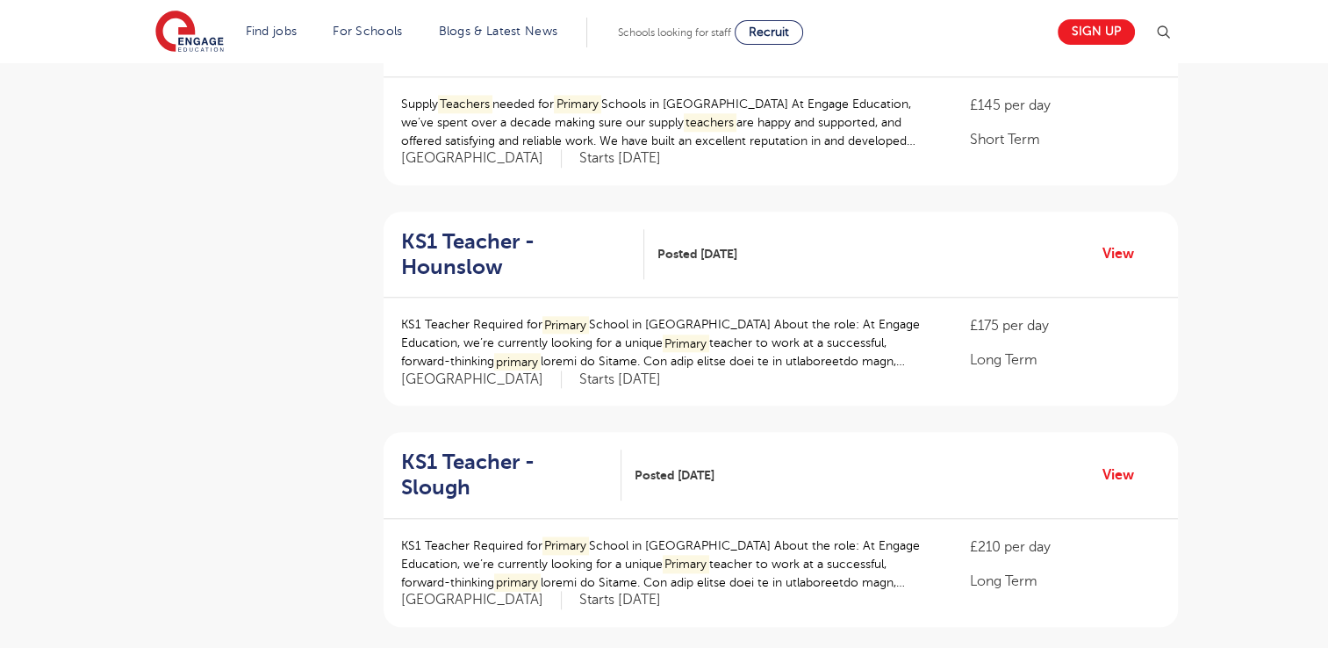
scroll to position [1792, 0]
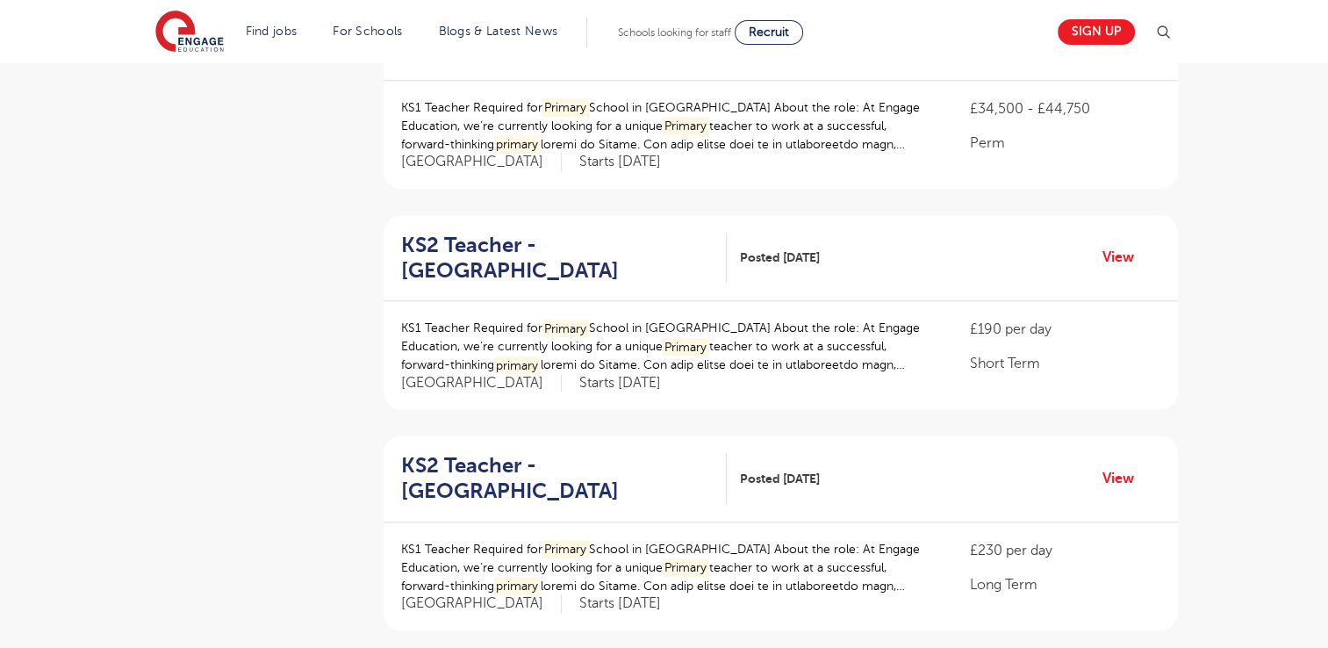
scroll to position [0, 0]
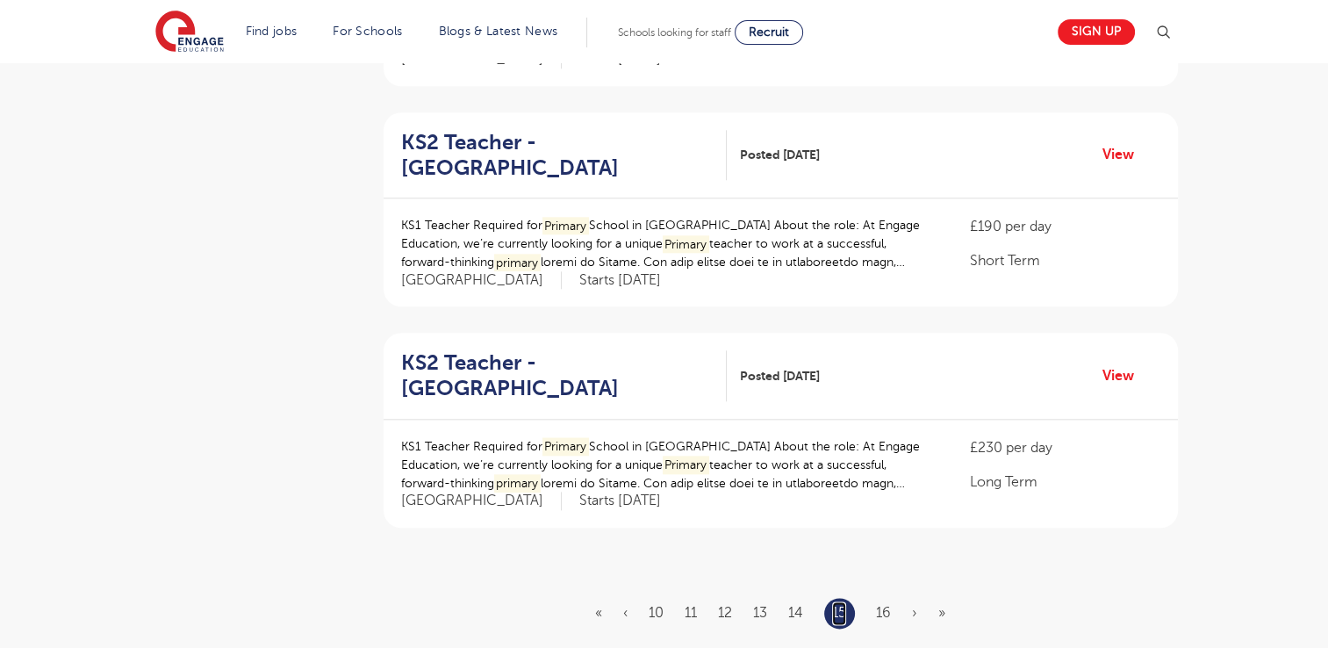
scroll to position [1891, 0]
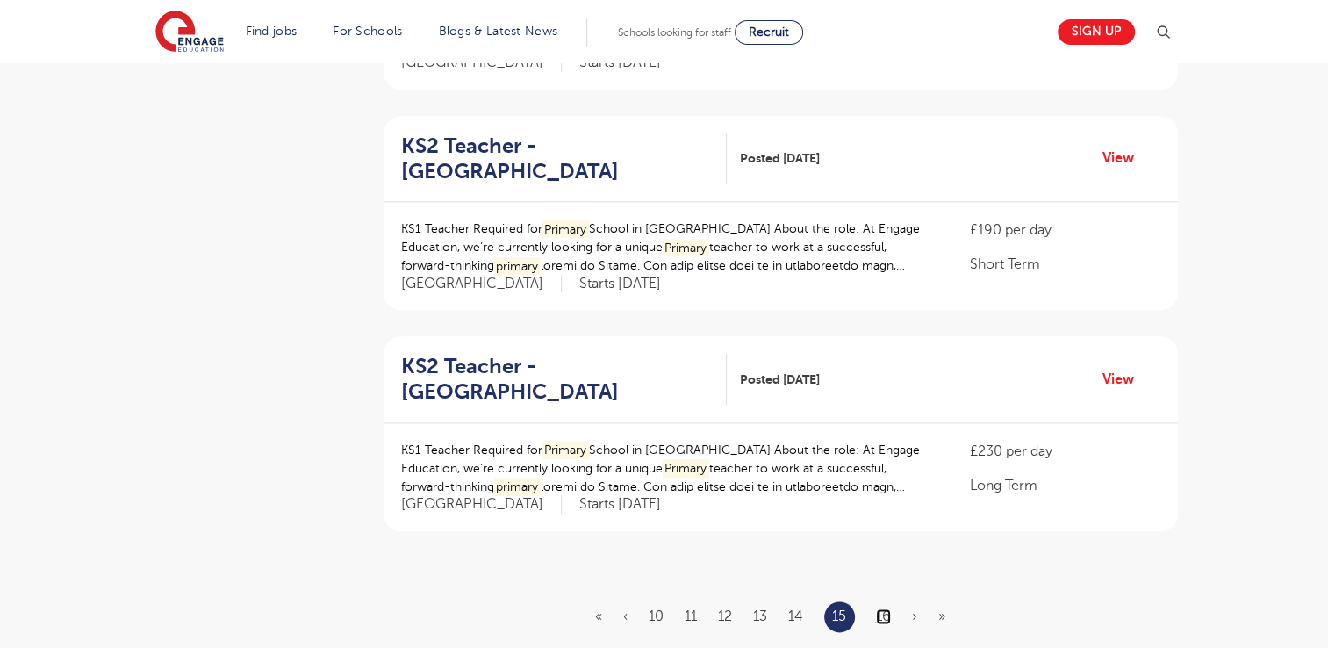
click at [877, 608] on link "16" at bounding box center [883, 616] width 15 height 16
